Goal: Check status

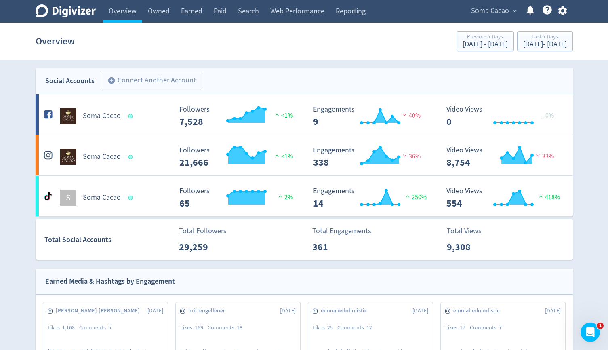
click at [508, 17] on div "Soma Cacao expand_more Help Center - Searchable support on using Digivizer" at bounding box center [517, 11] width 111 height 23
click at [512, 12] on span "expand_more" at bounding box center [514, 10] width 7 height 7
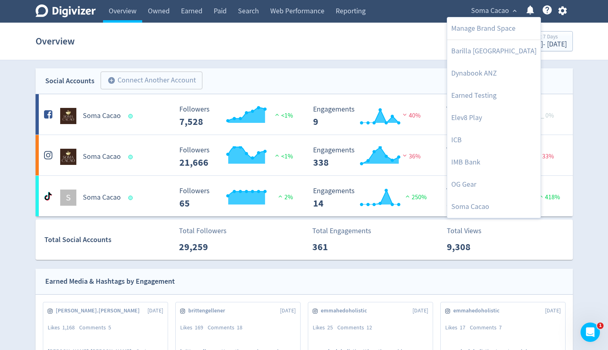
click at [208, 15] on div at bounding box center [304, 175] width 608 height 350
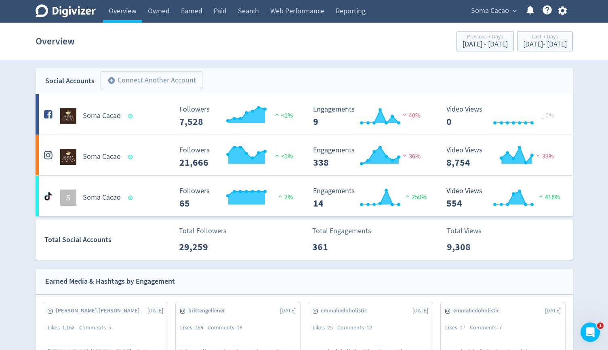
click at [219, 14] on link "Paid" at bounding box center [220, 11] width 24 height 23
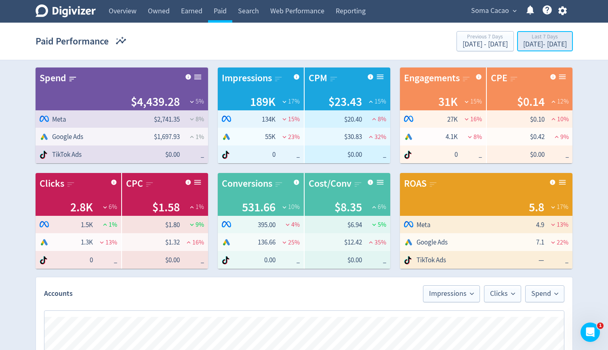
click at [523, 40] on div "Last 7 Days" at bounding box center [545, 37] width 44 height 7
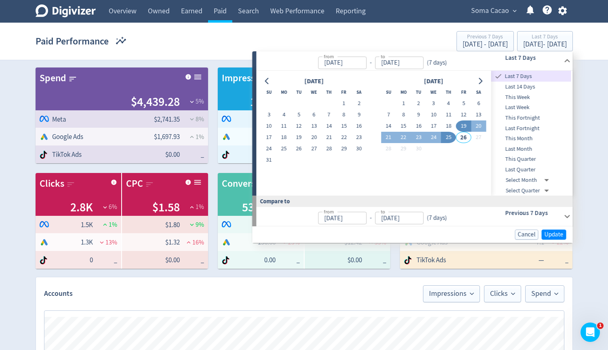
click at [254, 44] on div "Paid Performance Previous 7 Days [DATE] - [DATE] Last 7 Days [DATE] - [DATE]" at bounding box center [304, 41] width 537 height 26
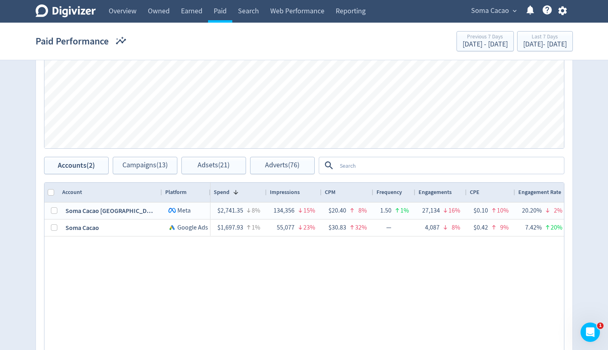
scroll to position [329, 0]
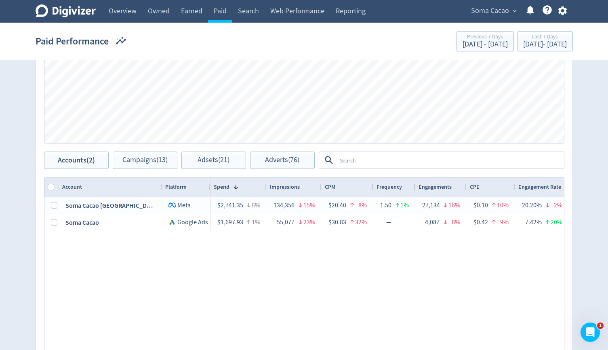
click at [384, 162] on textarea at bounding box center [450, 160] width 227 height 15
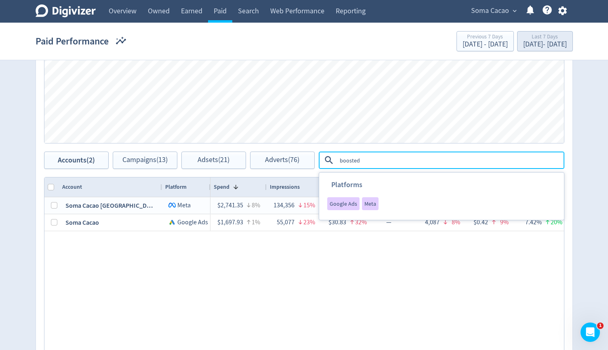
type textarea "boosted"
click at [517, 32] on button "Last 7 Days [DATE] - [DATE]" at bounding box center [545, 41] width 56 height 20
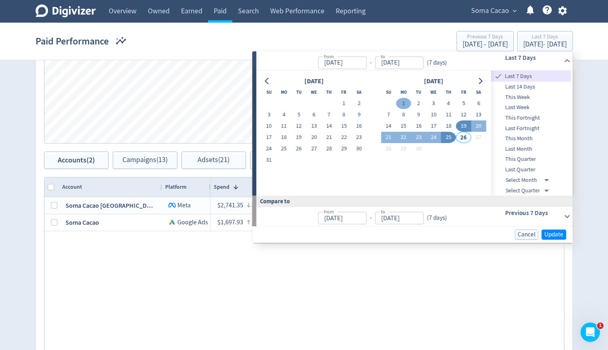
click at [400, 102] on button "1" at bounding box center [403, 103] width 15 height 11
type input "[DATE]"
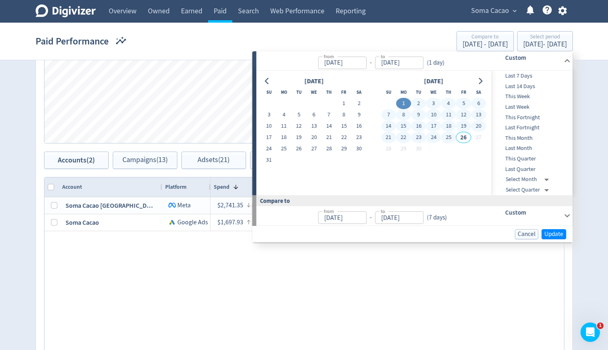
click at [448, 135] on button "25" at bounding box center [448, 137] width 15 height 11
type input "[DATE]"
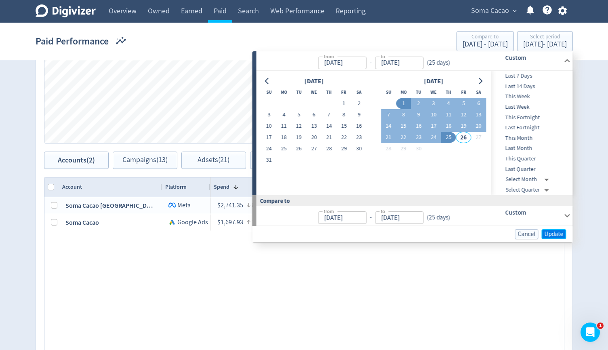
click at [548, 234] on span "Update" at bounding box center [554, 234] width 19 height 6
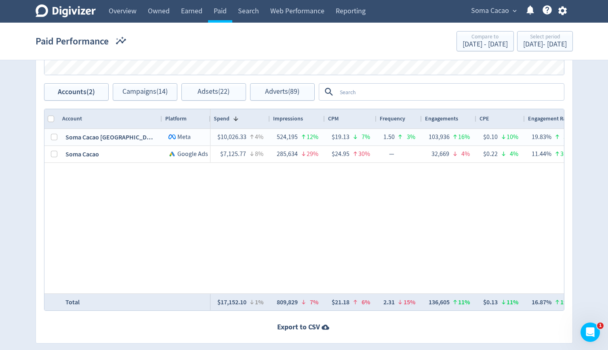
scroll to position [404, 0]
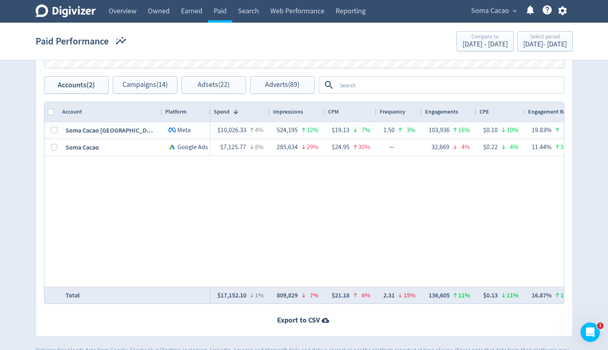
click at [433, 85] on textarea at bounding box center [450, 85] width 227 height 15
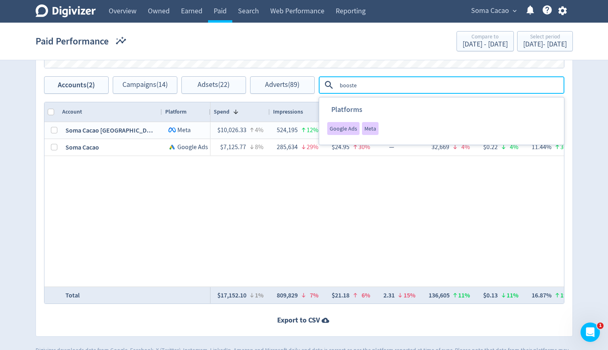
type textarea "boosted"
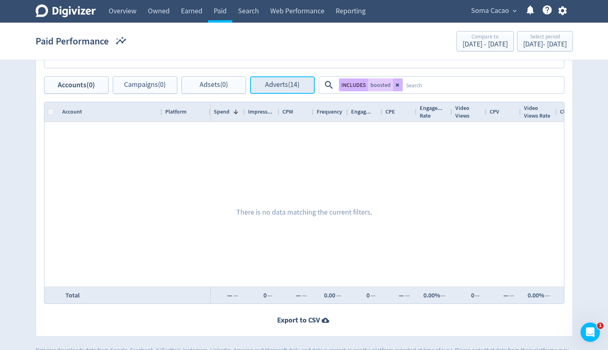
click at [297, 90] on button "Adverts (14)" at bounding box center [282, 84] width 65 height 17
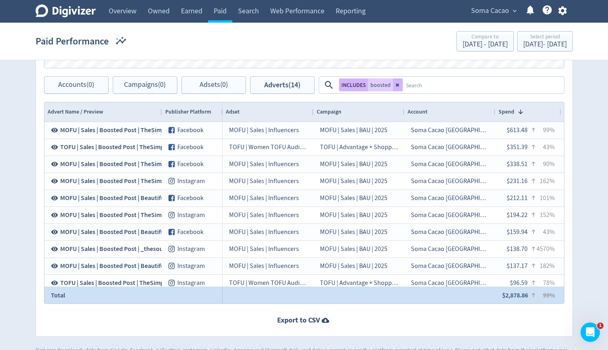
drag, startPoint x: 502, startPoint y: 294, endPoint x: 533, endPoint y: 294, distance: 31.5
click at [533, 294] on div "$2,878.86 99%" at bounding box center [528, 295] width 53 height 16
drag, startPoint x: 530, startPoint y: 293, endPoint x: 497, endPoint y: 293, distance: 33.1
click at [497, 293] on div "$2,878.86 99%" at bounding box center [528, 295] width 66 height 17
drag, startPoint x: 500, startPoint y: 294, endPoint x: 529, endPoint y: 296, distance: 29.2
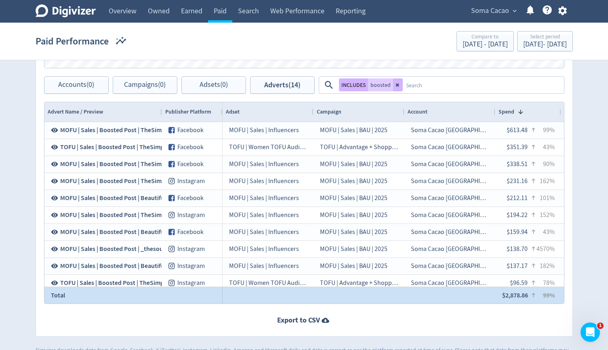
click at [529, 296] on div "$2,878.86 99%" at bounding box center [528, 295] width 66 height 17
drag, startPoint x: 529, startPoint y: 293, endPoint x: 490, endPoint y: 293, distance: 38.4
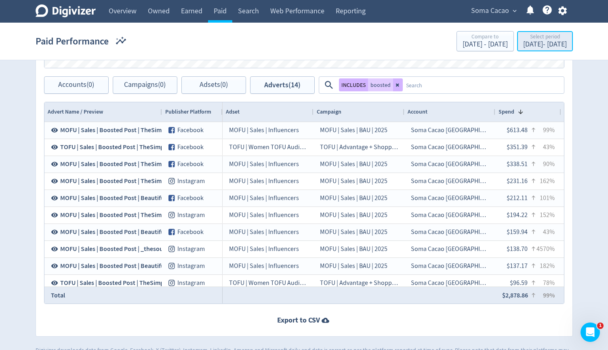
click at [523, 46] on div "[DATE] - [DATE]" at bounding box center [545, 44] width 44 height 7
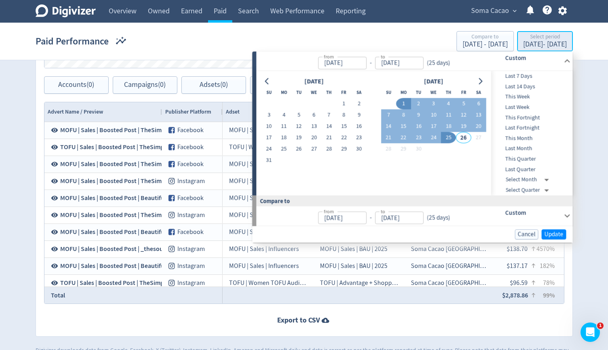
type input "[DATE]"
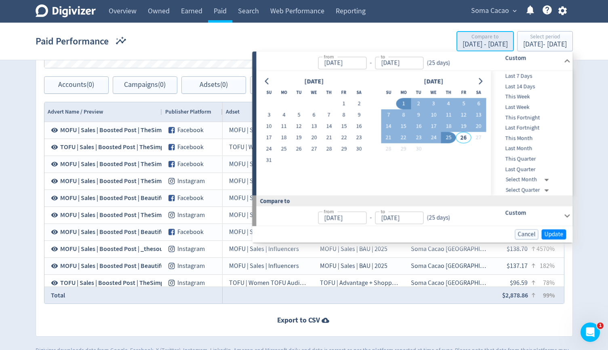
click at [463, 45] on div "[DATE] - [DATE]" at bounding box center [485, 44] width 45 height 7
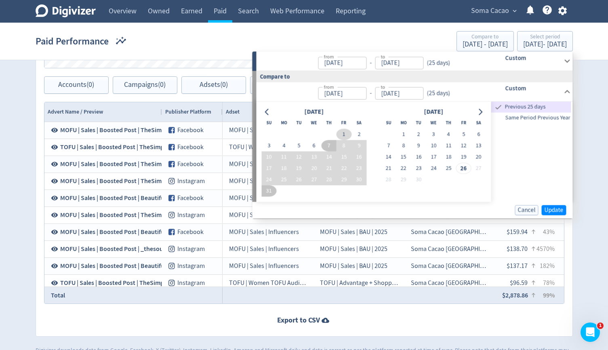
click at [343, 131] on button "1" at bounding box center [344, 134] width 15 height 11
type input "[DATE]"
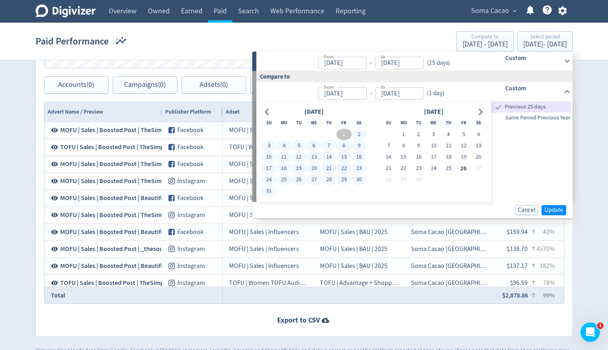
click at [270, 189] on button "31" at bounding box center [268, 190] width 15 height 11
type input "[DATE]"
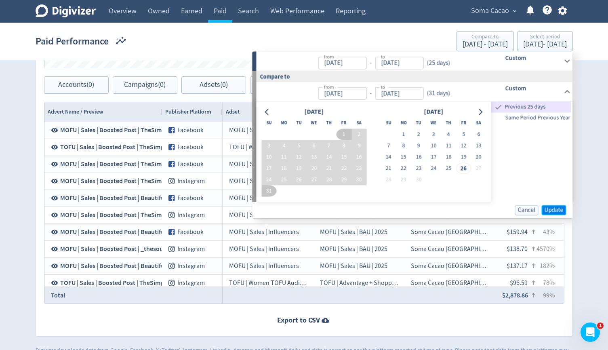
click at [554, 207] on span "Update" at bounding box center [554, 210] width 19 height 6
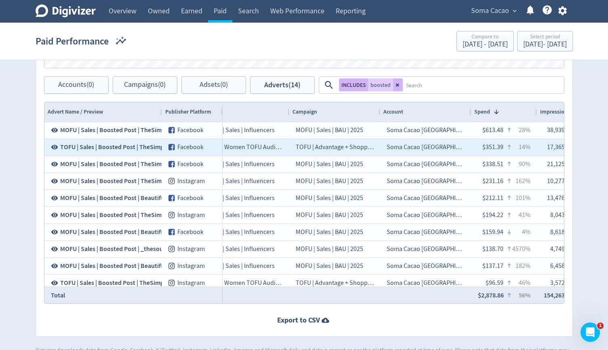
scroll to position [0, 76]
